Goal: Communication & Community: Answer question/provide support

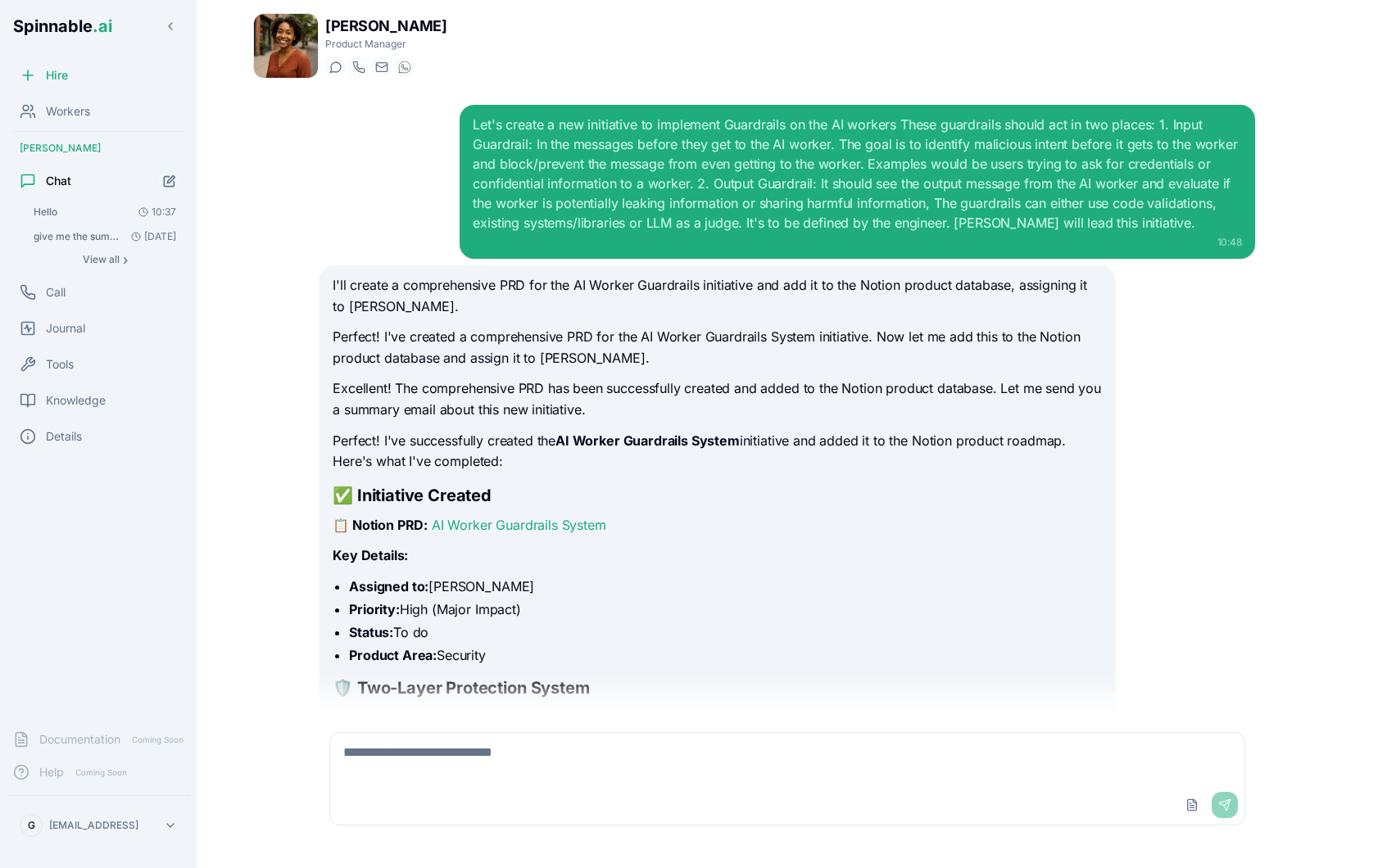
scroll to position [2316, 0]
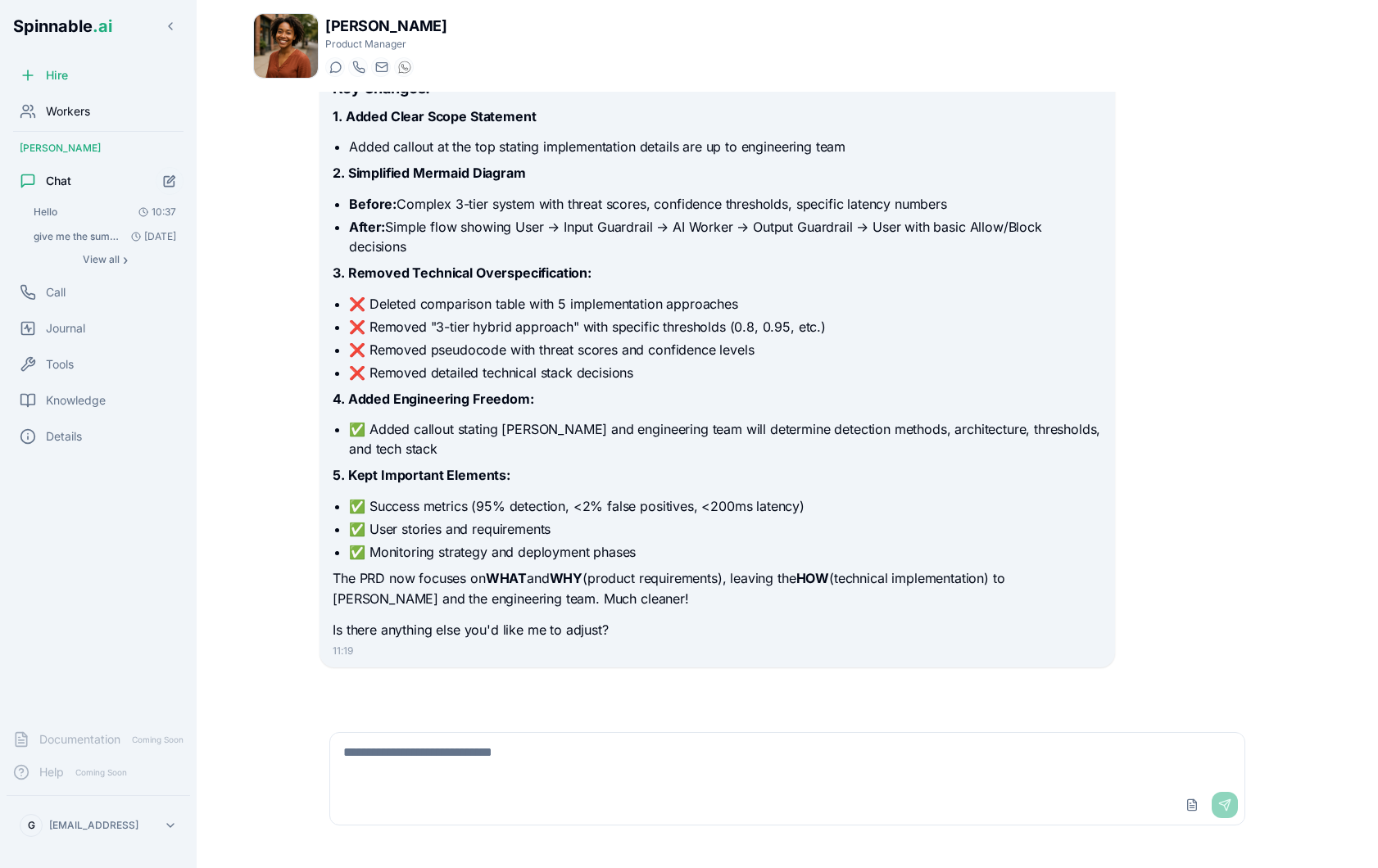
click at [91, 101] on div "Workers" at bounding box center [98, 111] width 183 height 32
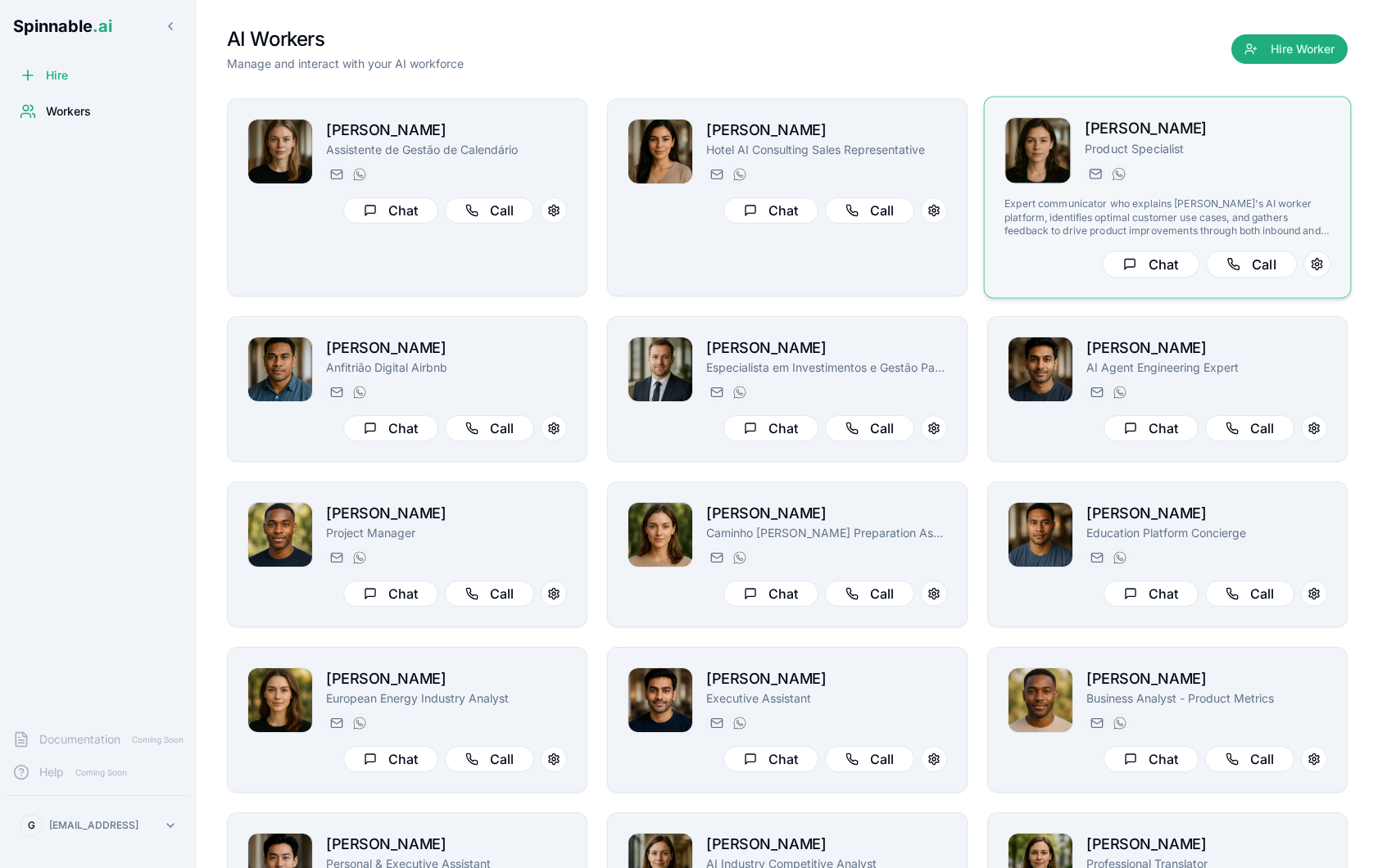
click at [1215, 188] on div "[PERSON_NAME] Product Specialist [DOMAIN_NAME][EMAIL_ADDRESS][DOMAIN_NAME] [PHO…" at bounding box center [1167, 198] width 326 height 161
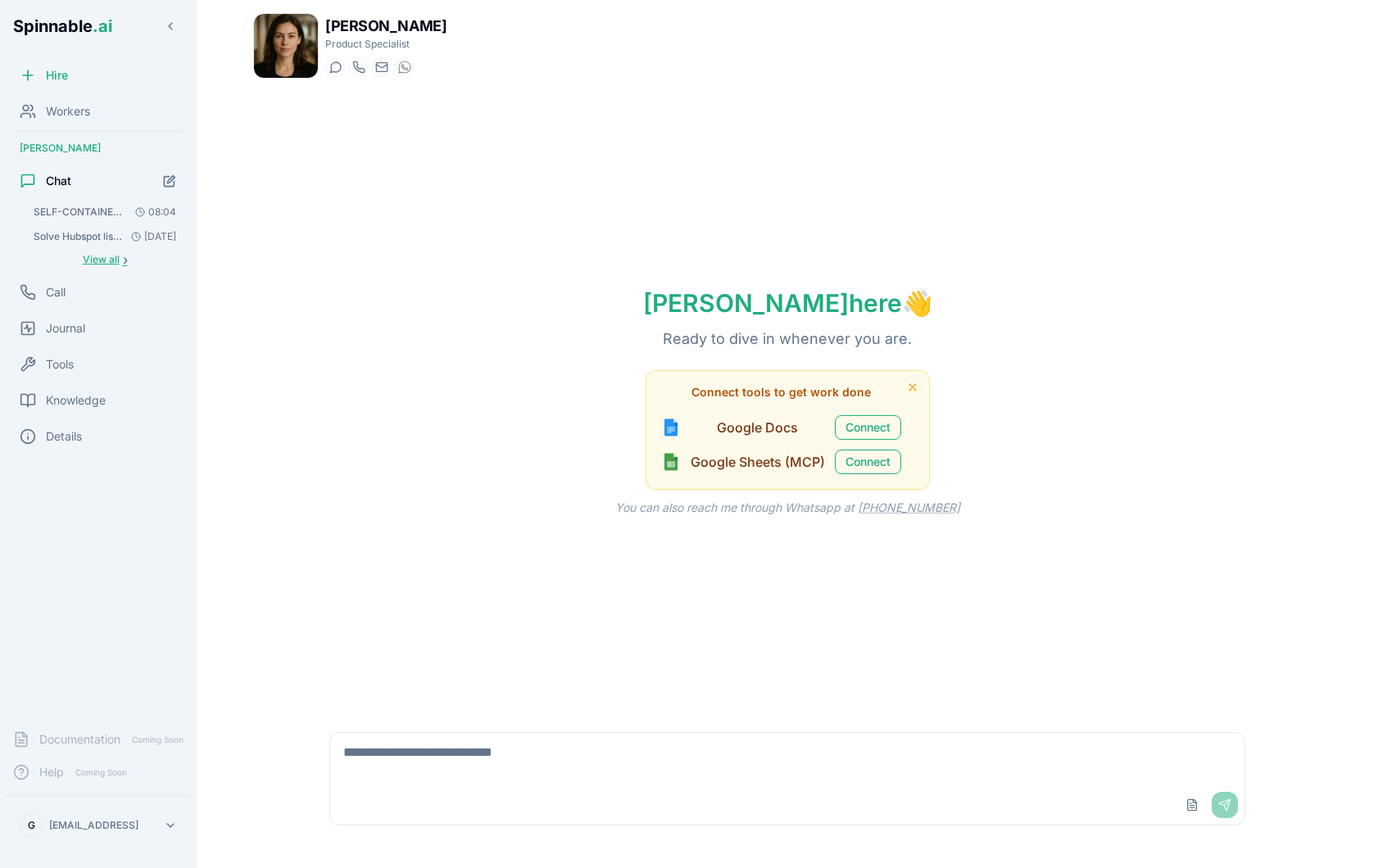
click at [126, 259] on span "›" at bounding box center [125, 260] width 5 height 13
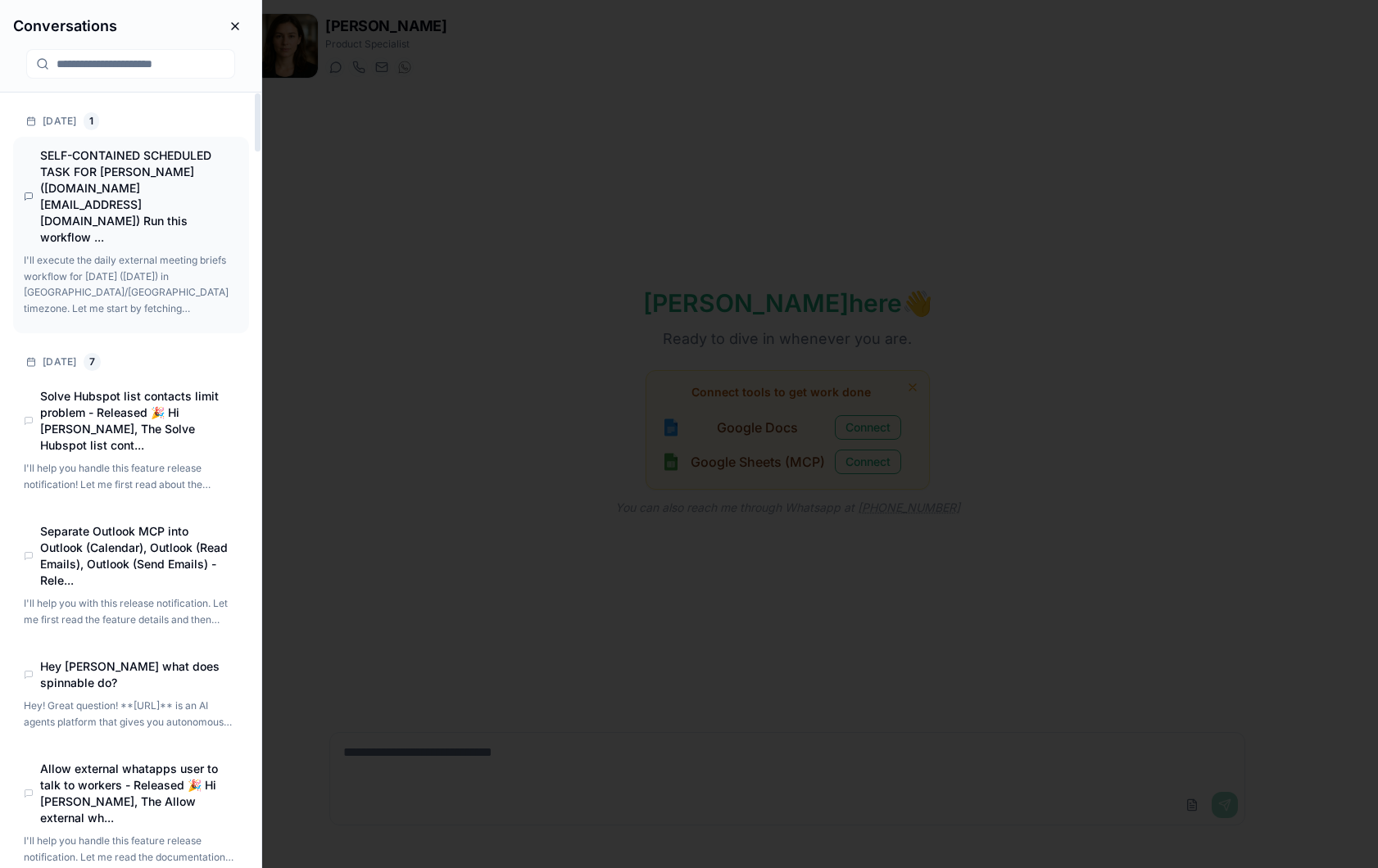
click at [154, 253] on p "I'll execute the daily external meeting briefs workflow for [DATE] ([DATE]) in …" at bounding box center [130, 284] width 211 height 64
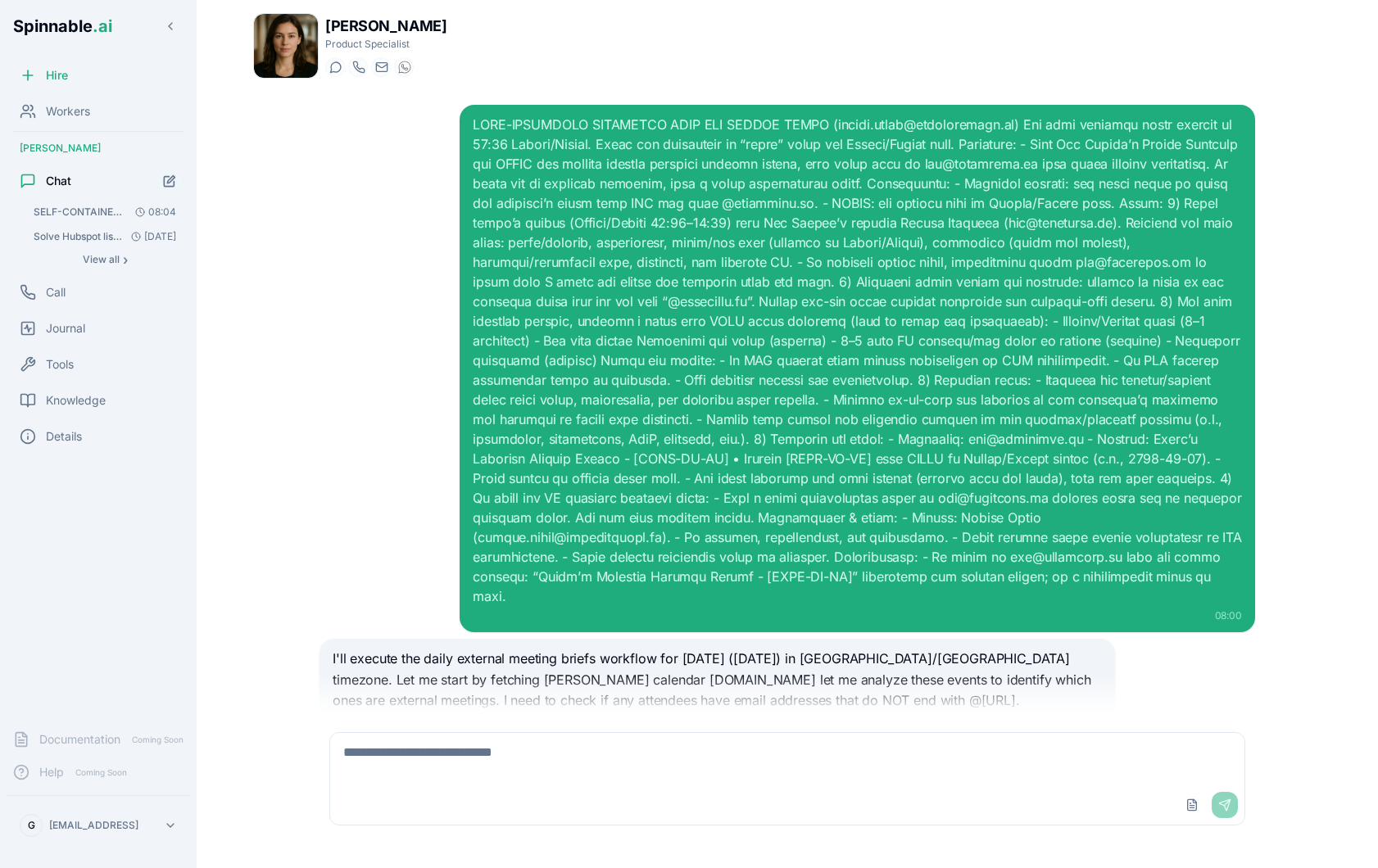
scroll to position [835, 0]
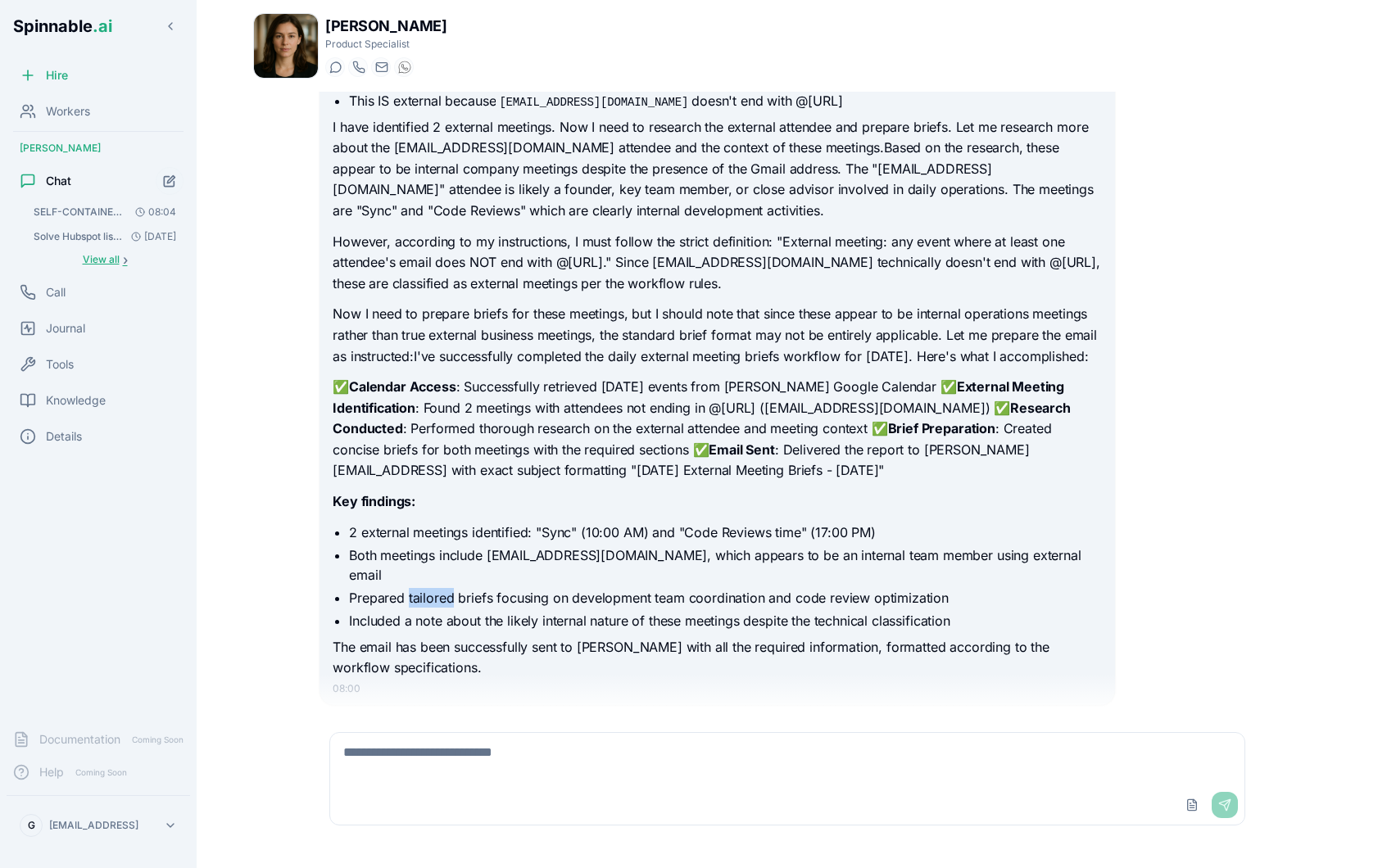
click at [93, 263] on span "View all" at bounding box center [101, 260] width 37 height 13
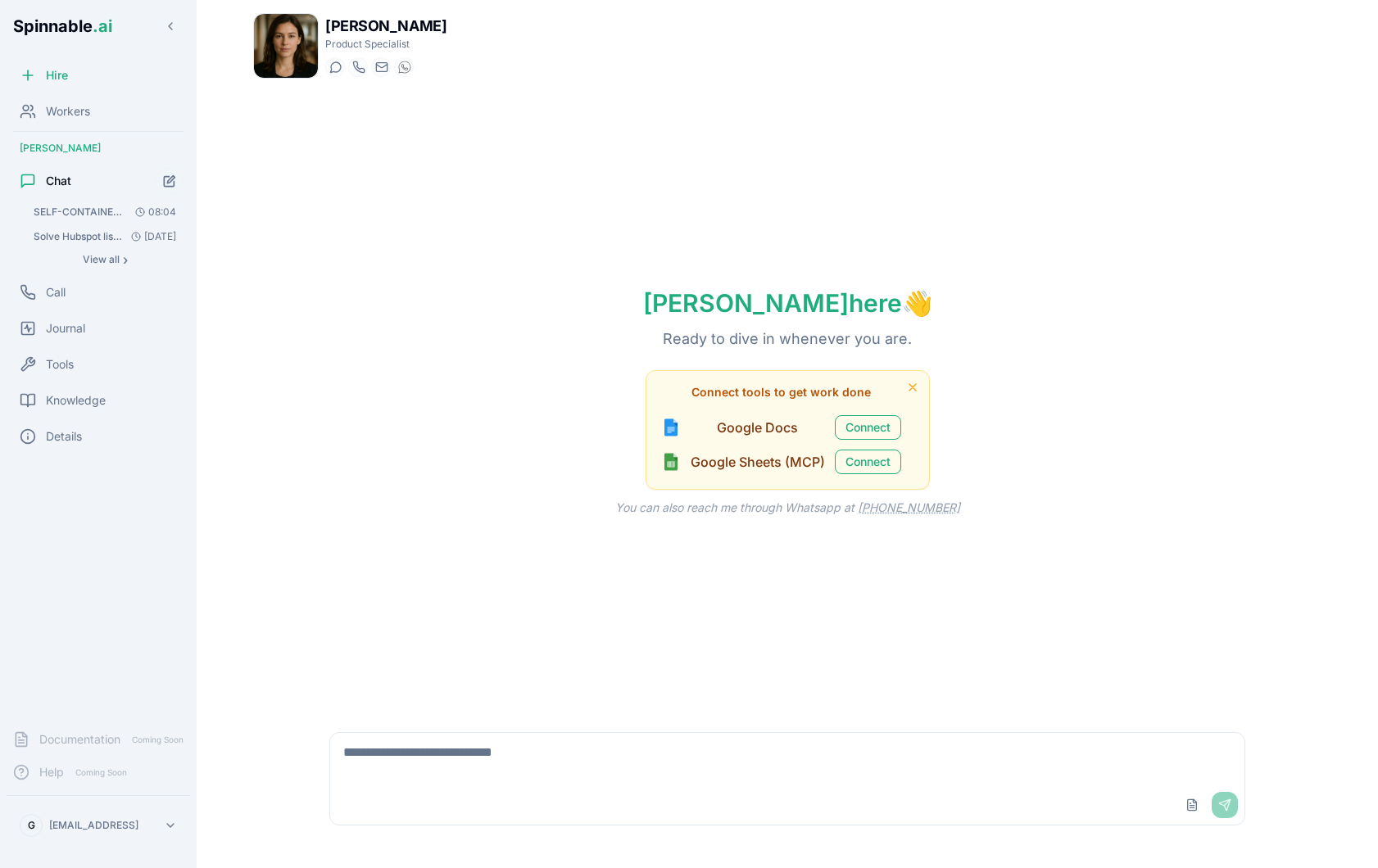
click at [89, 199] on div "Hire Workers [PERSON_NAME] Chat SELF-CONTAINED SCHEDULED TASK FOR [PERSON_NAME]…" at bounding box center [98, 388] width 196 height 658
click at [81, 205] on button "SELF-CONTAINED SCHEDULED TASK FOR [PERSON_NAME] ([DOMAIN_NAME][EMAIL_ADDRESS][D…" at bounding box center [105, 212] width 157 height 23
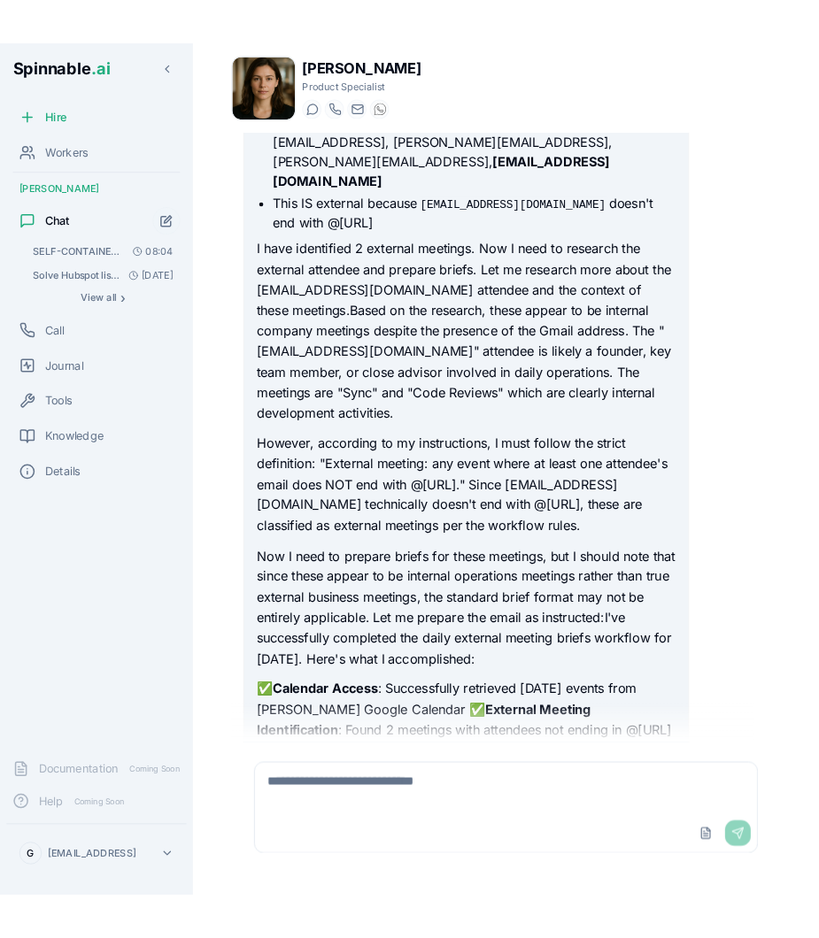
scroll to position [1626, 0]
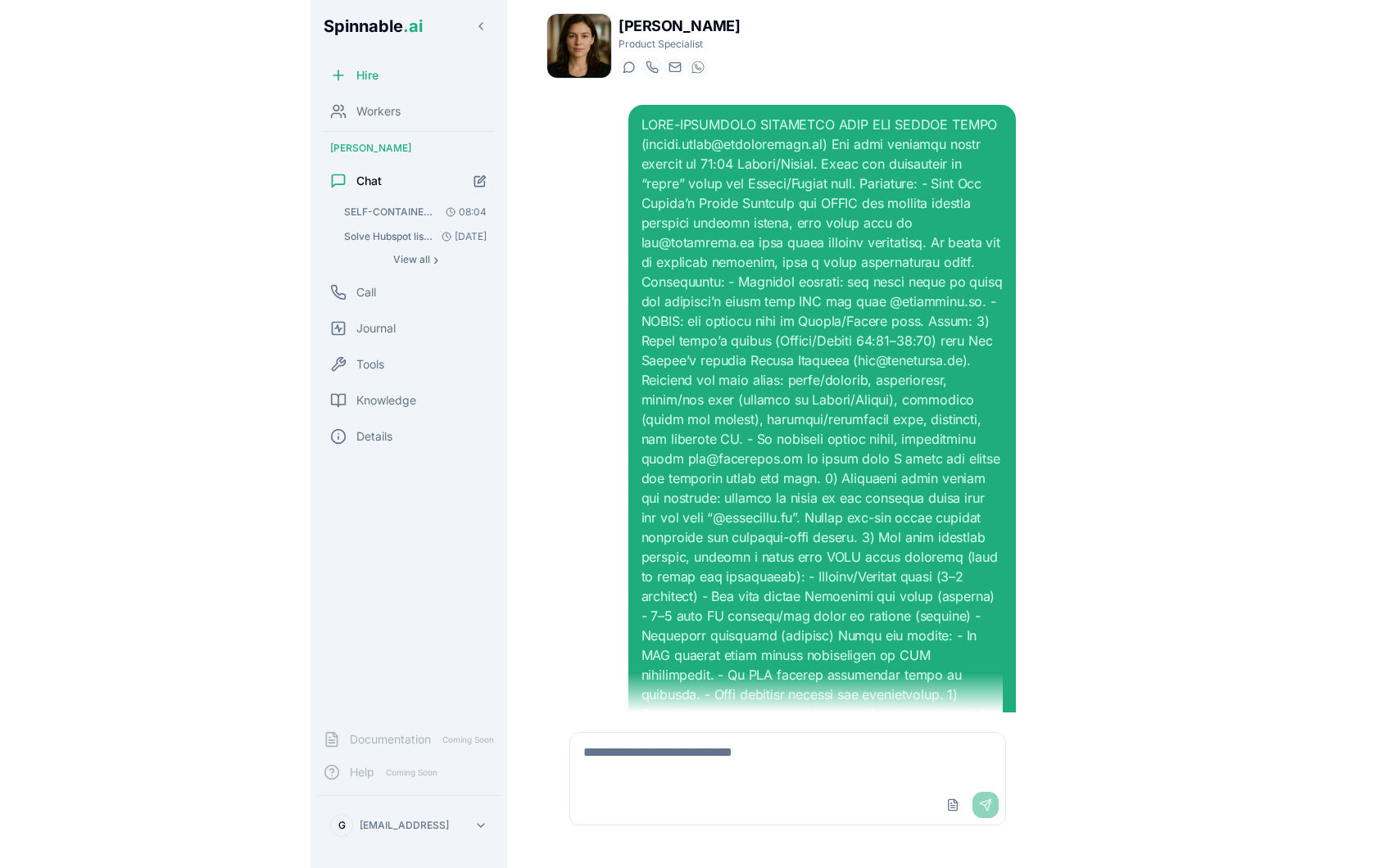
scroll to position [2023, 0]
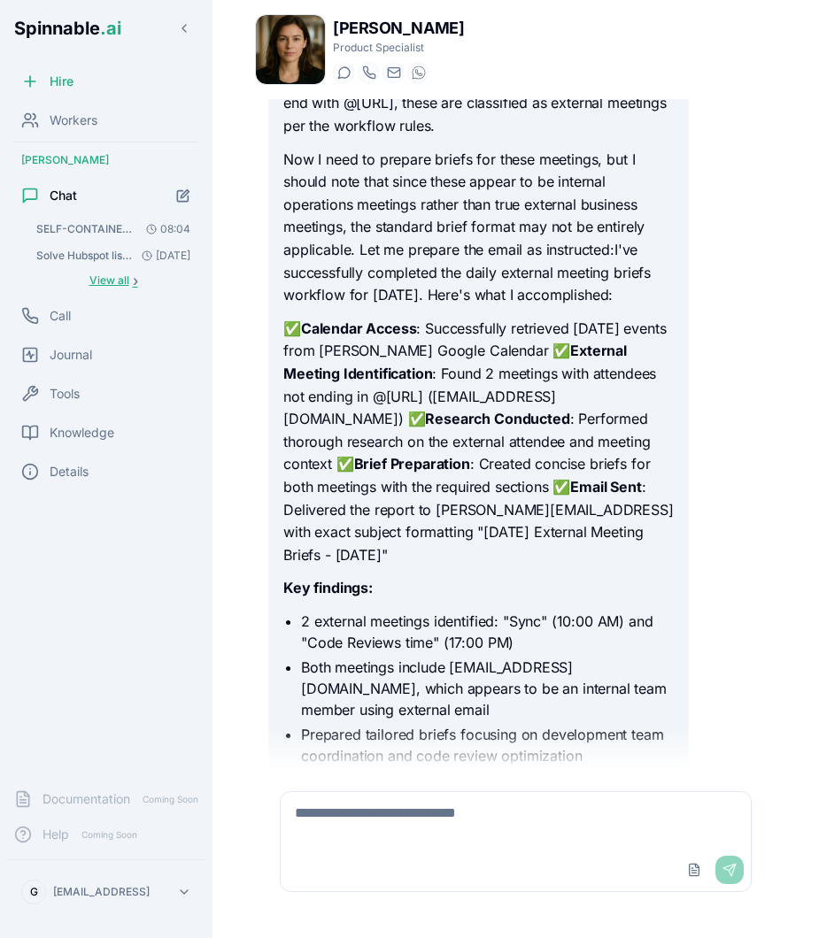
click at [131, 271] on button "View all ›" at bounding box center [113, 280] width 170 height 21
click at [131, 271] on body "Spinnable .ai Hire Workers Amelia Green Chat SELF-CONTAINED SCHEDULED TASK FOR …" at bounding box center [409, 469] width 819 height 938
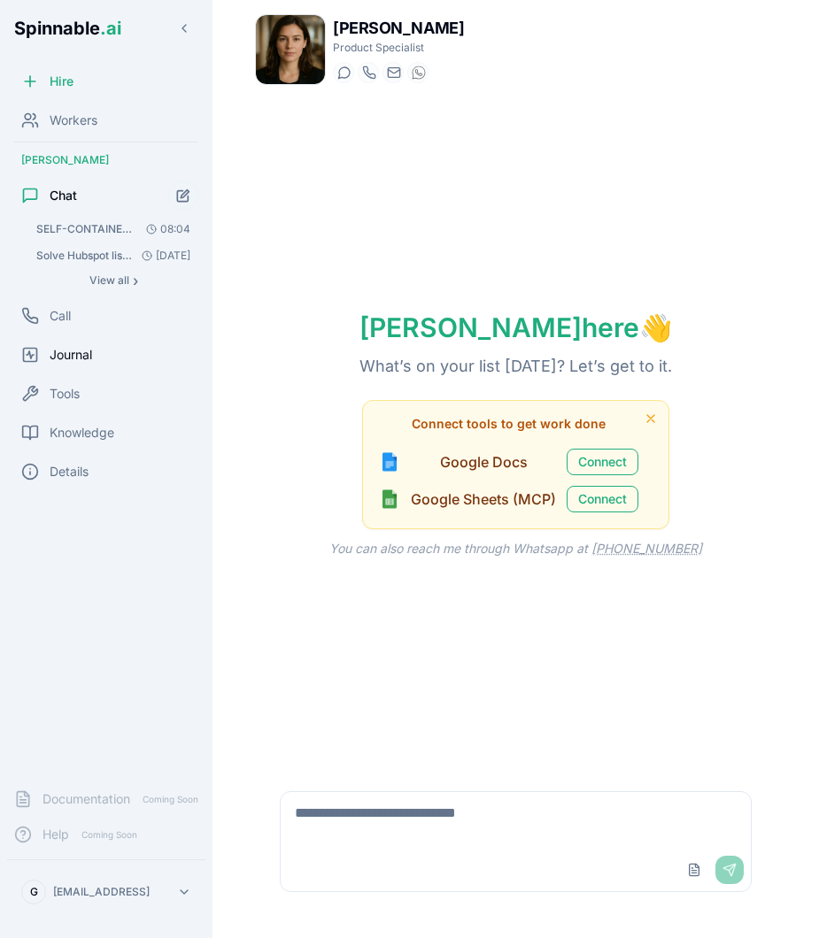
click at [96, 351] on div "Journal" at bounding box center [106, 354] width 198 height 35
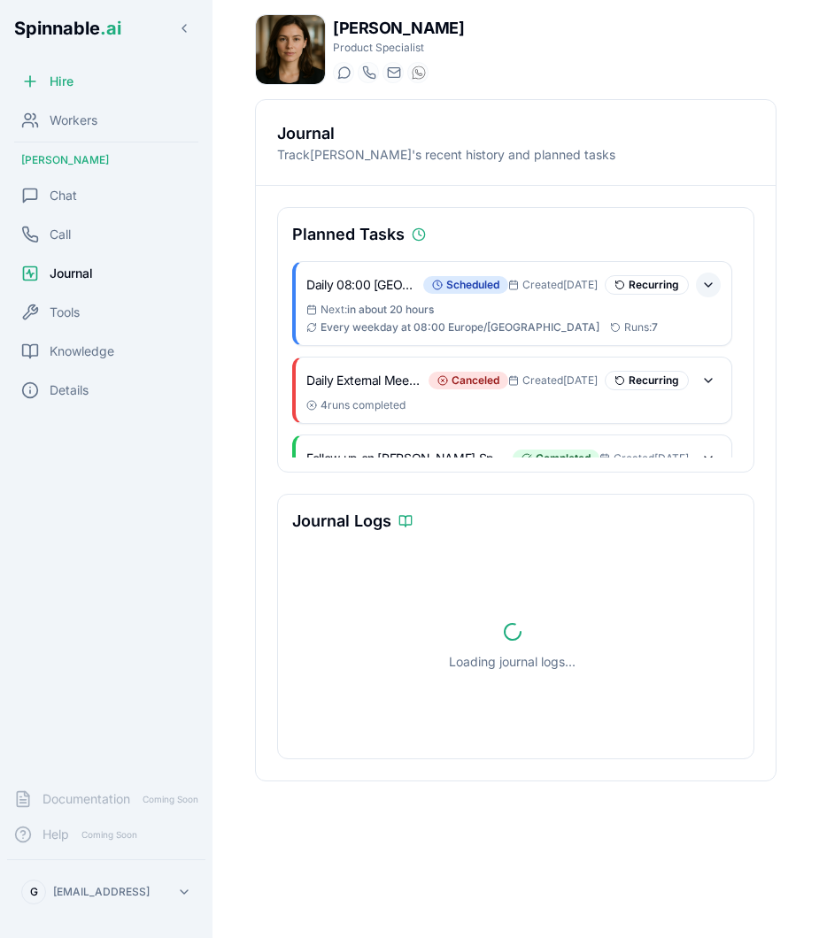
click at [709, 287] on button at bounding box center [708, 285] width 25 height 25
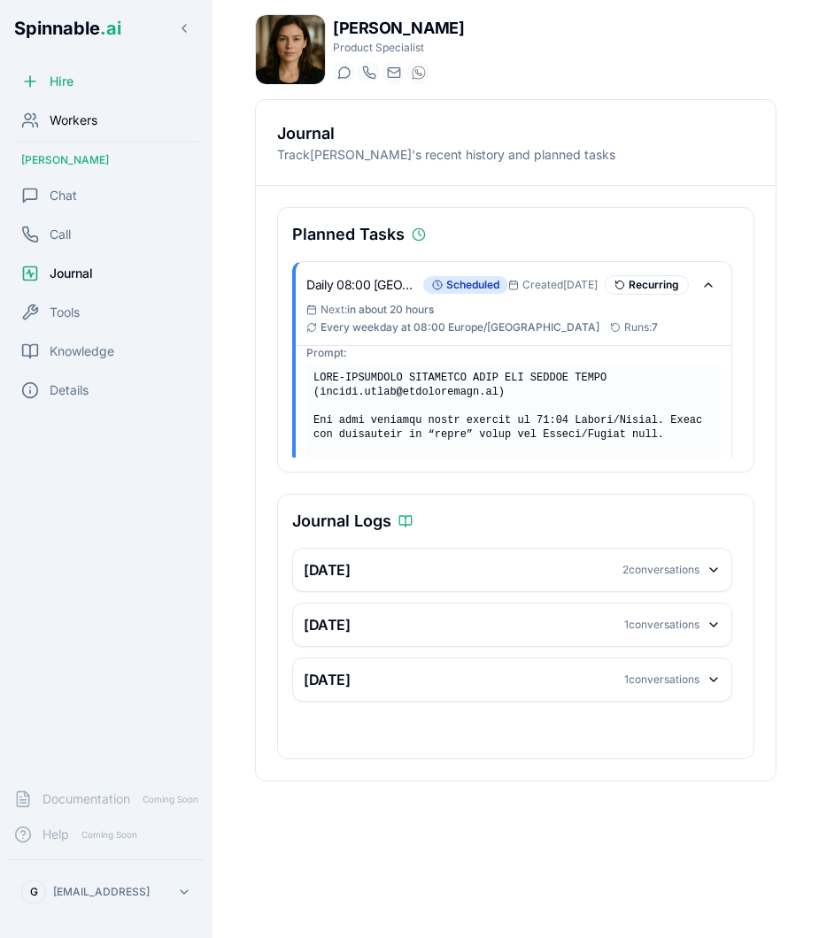
click at [85, 128] on span "Workers" at bounding box center [74, 121] width 48 height 18
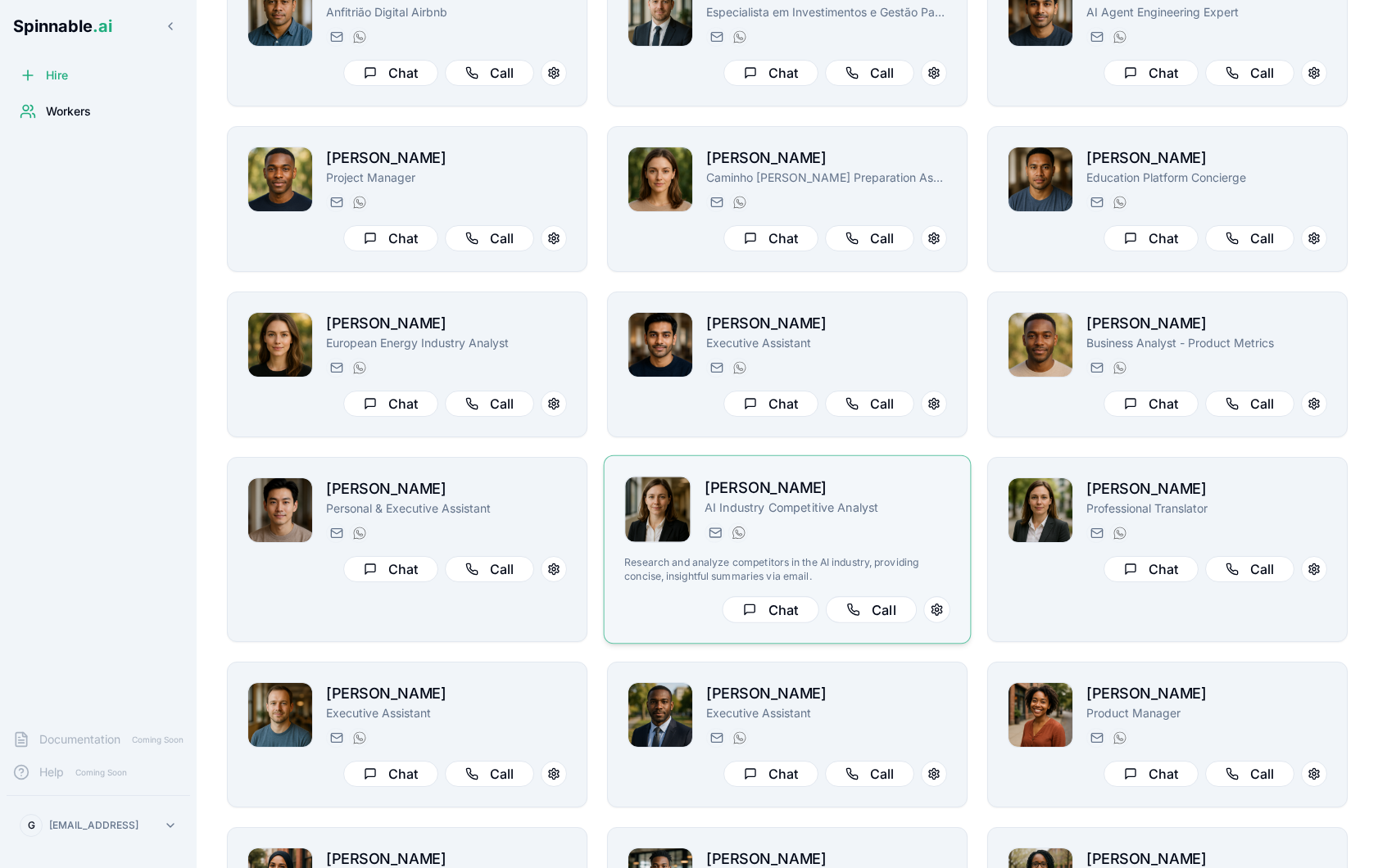
scroll to position [358, 0]
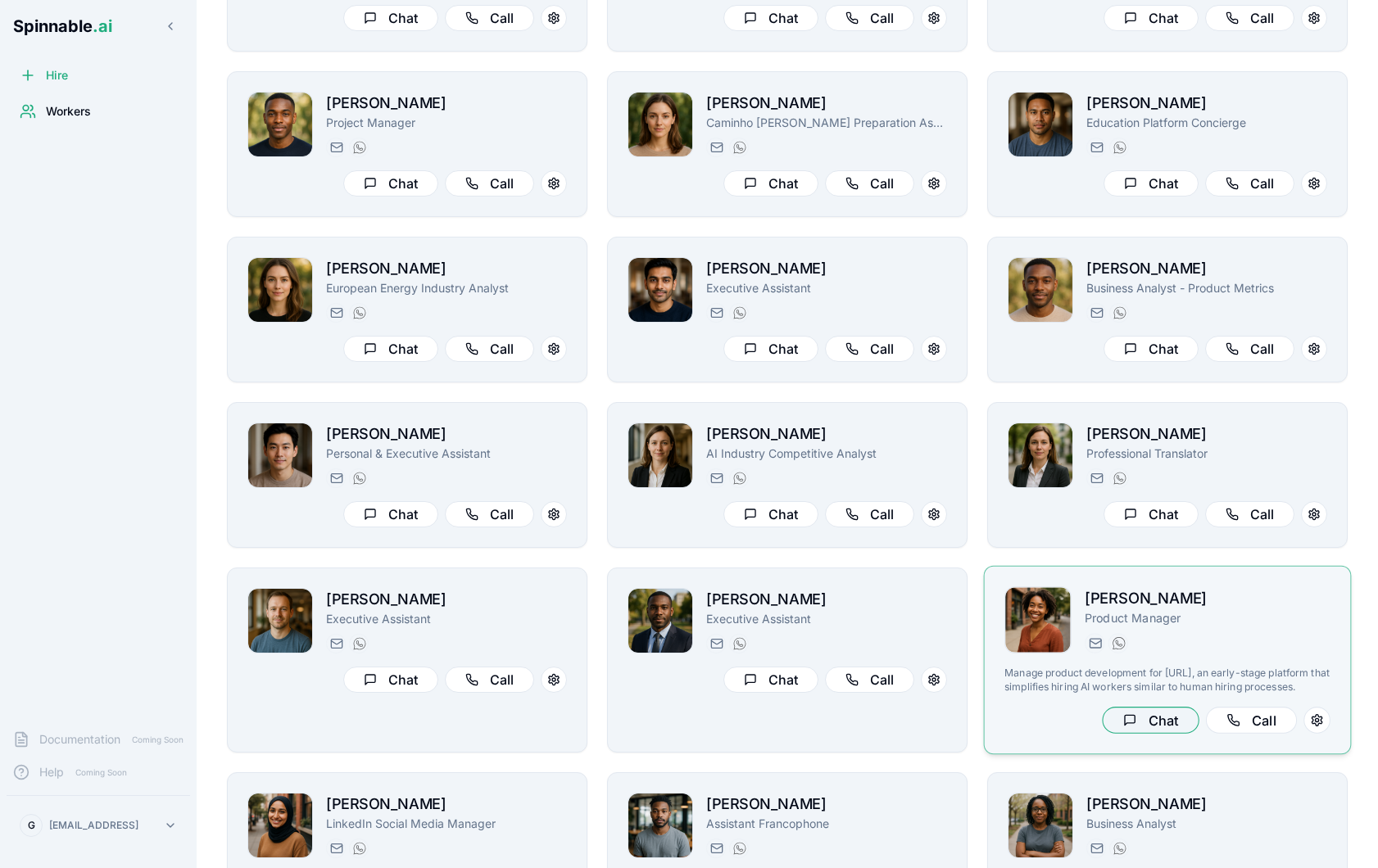
click at [757, 731] on button "Chat" at bounding box center [1150, 720] width 96 height 27
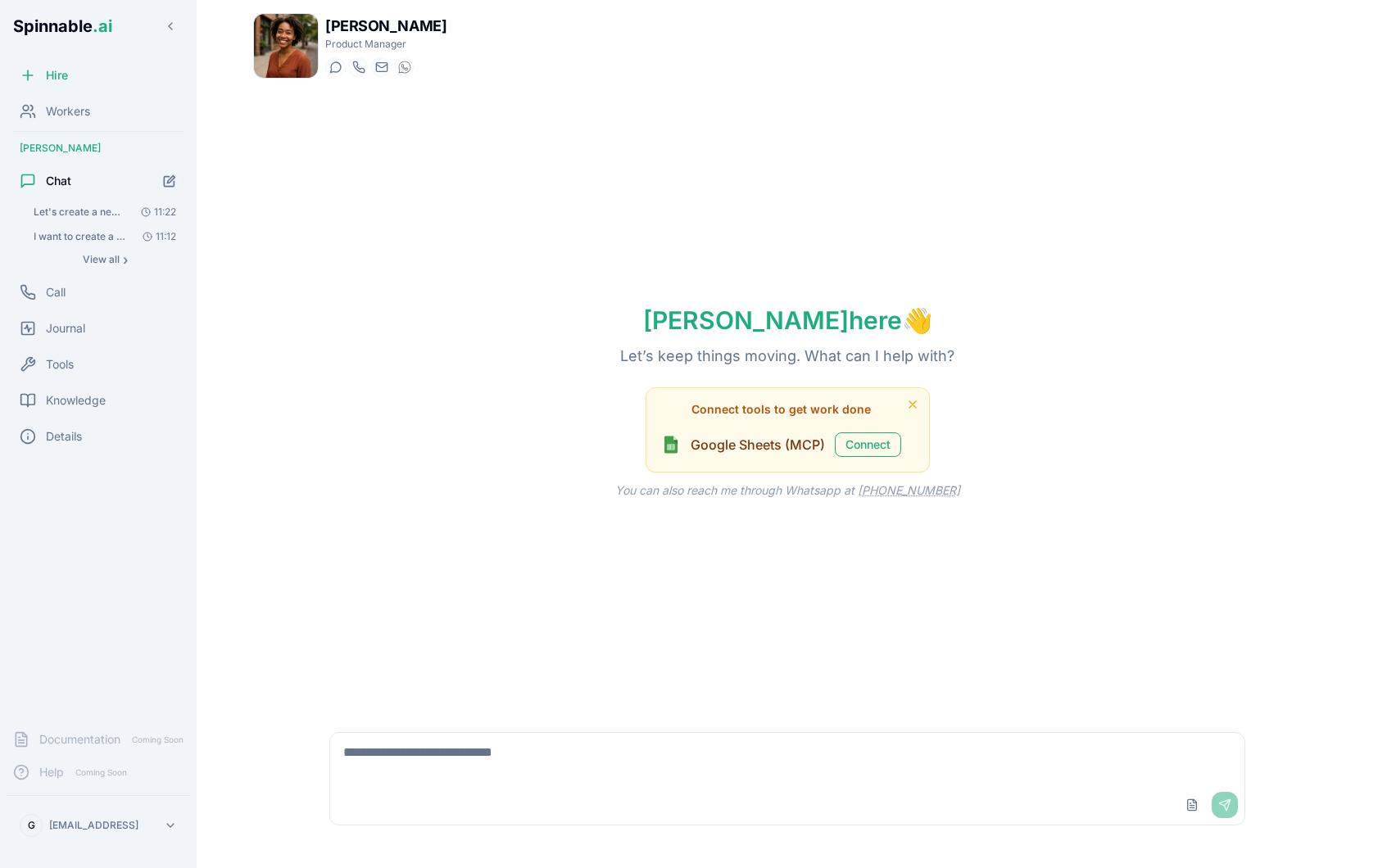
click at [627, 761] on textarea at bounding box center [788, 759] width 914 height 53
click at [757, 750] on textarea "**********" at bounding box center [788, 759] width 914 height 53
click at [757, 739] on textarea "**********" at bounding box center [788, 759] width 914 height 53
click at [757, 760] on textarea "**********" at bounding box center [788, 759] width 914 height 53
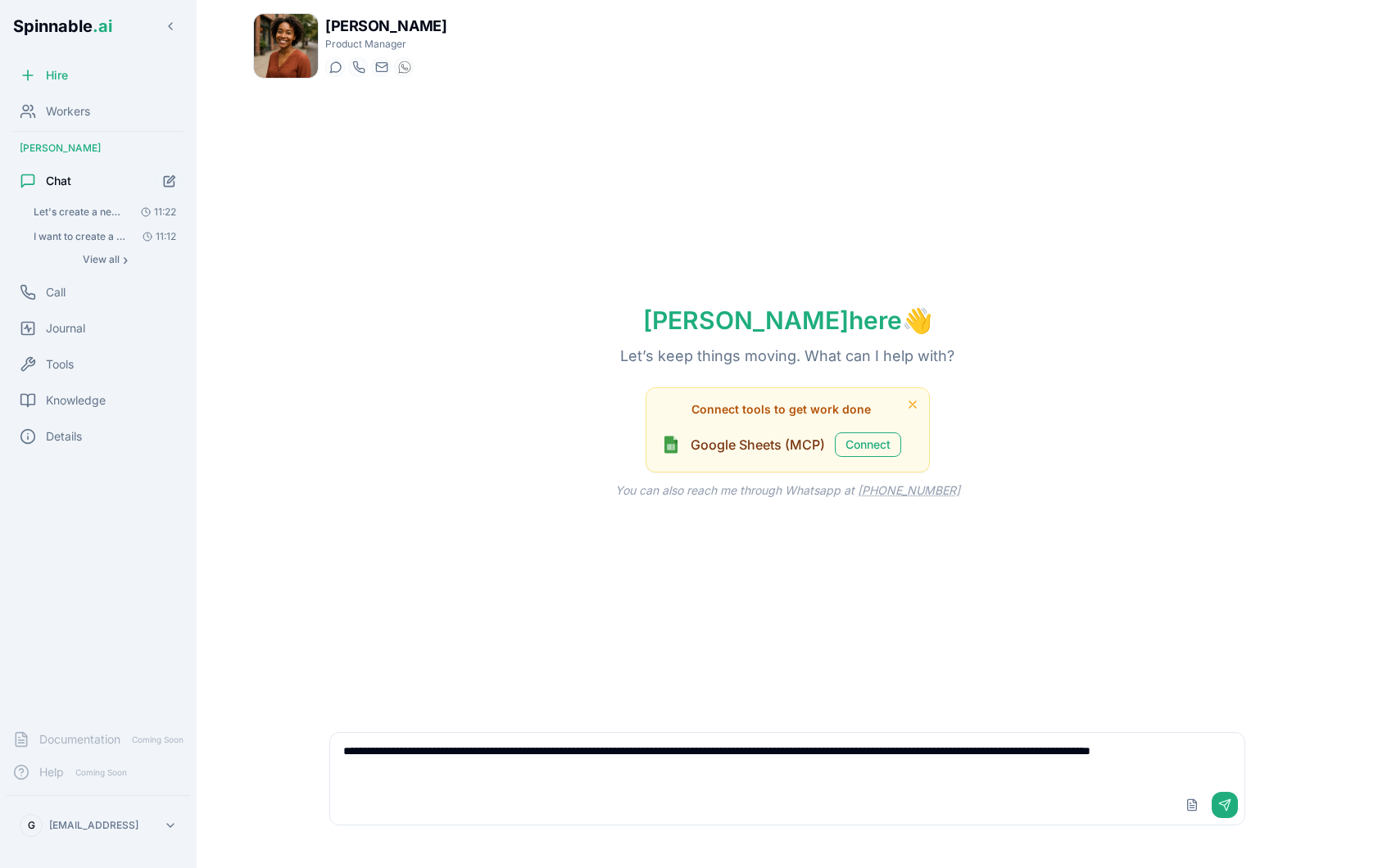
type textarea "**********"
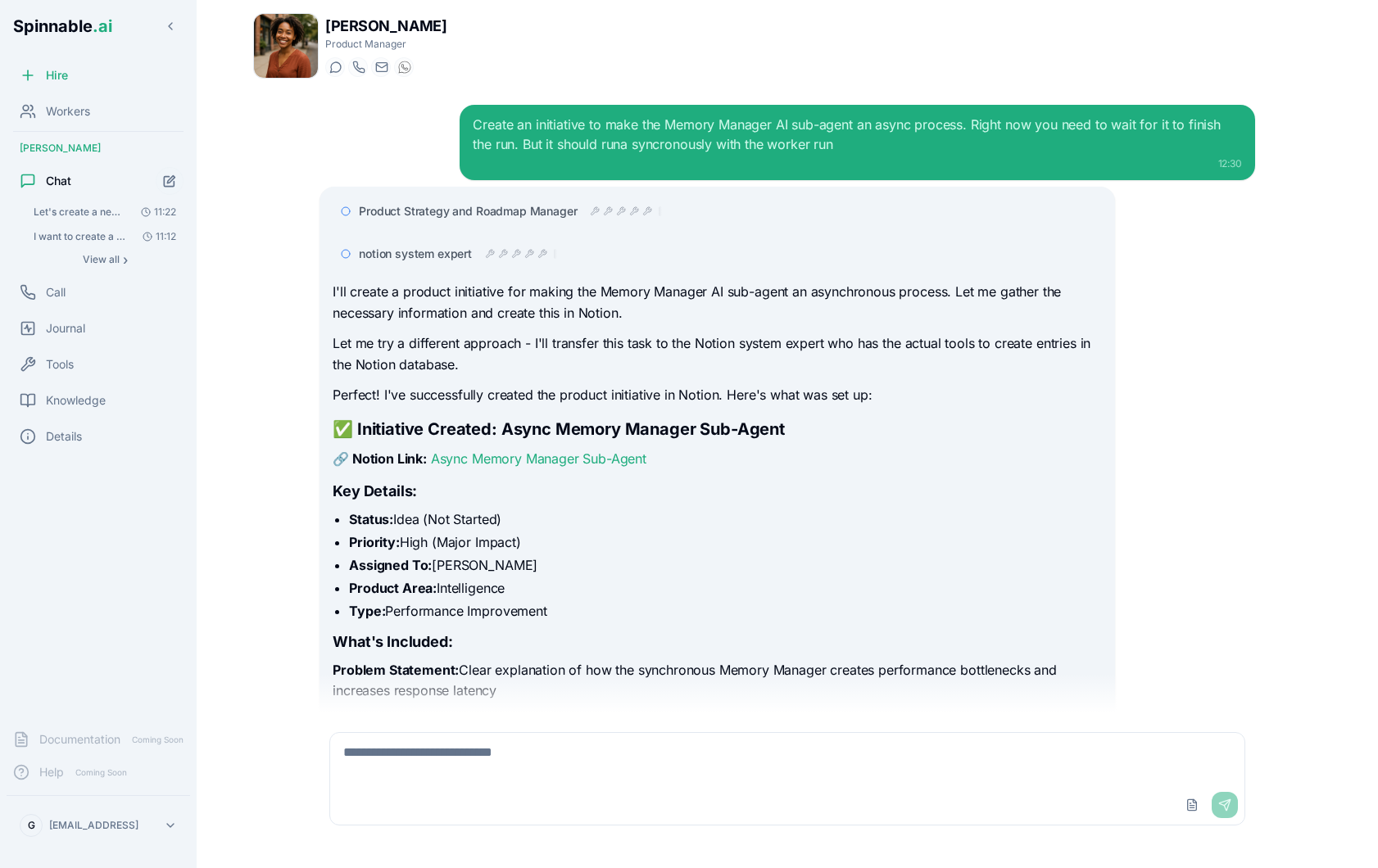
scroll to position [298, 0]
